Goal: Find specific page/section: Find specific page/section

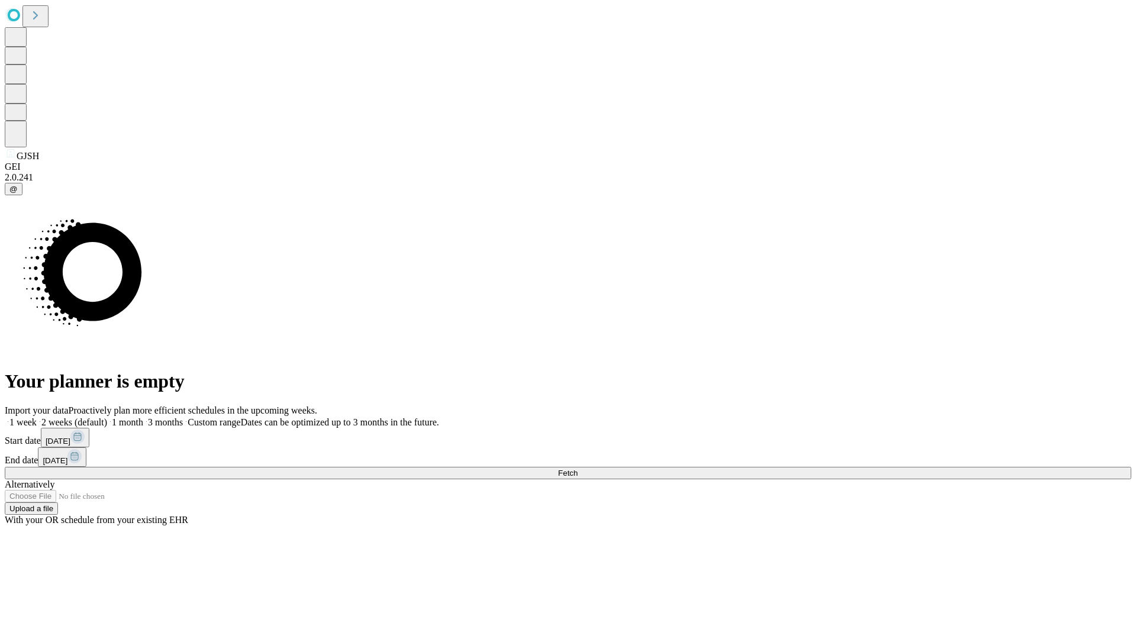
click at [577, 468] on span "Fetch" at bounding box center [568, 472] width 20 height 9
